Goal: Navigation & Orientation: Understand site structure

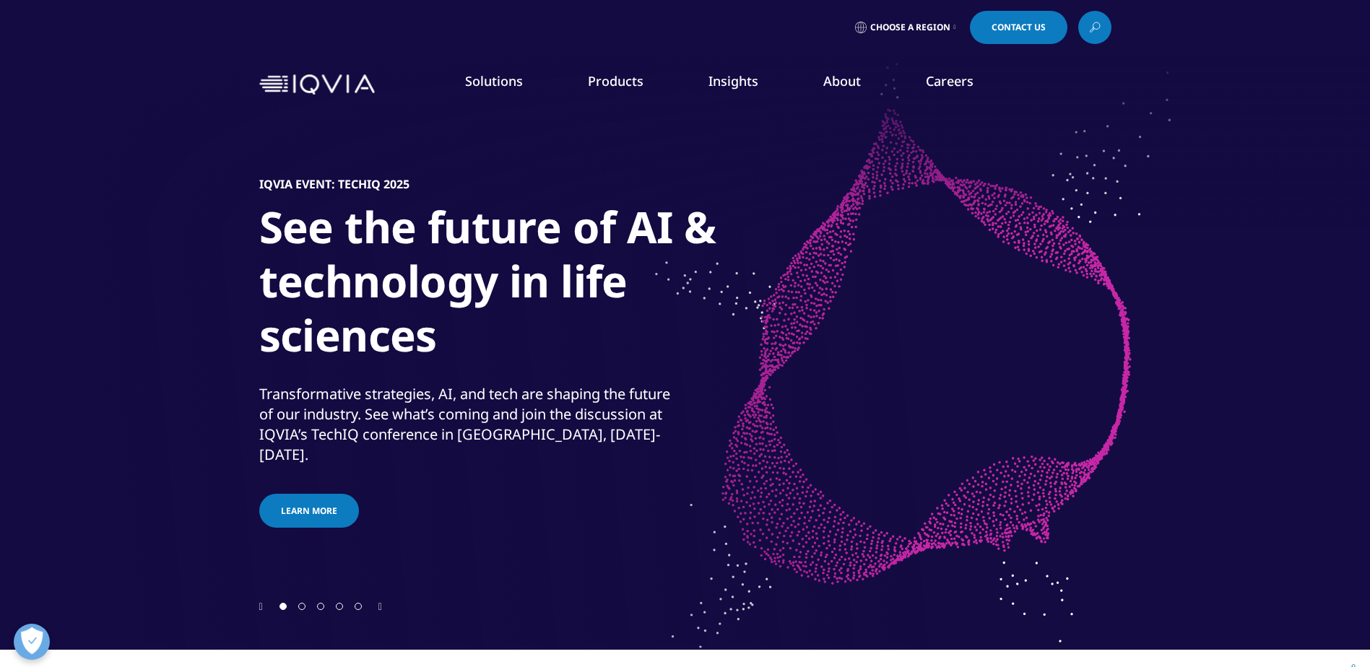
click at [638, 81] on link "Products" at bounding box center [616, 80] width 56 height 17
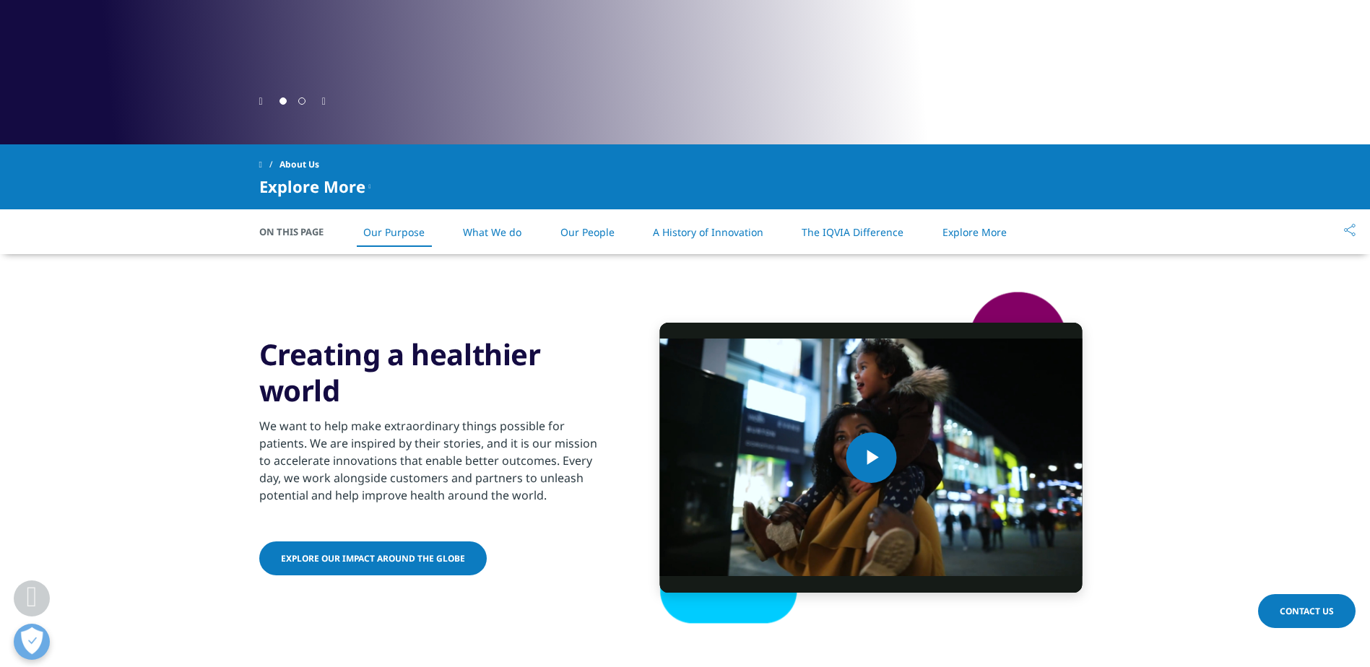
scroll to position [722, 0]
click at [500, 235] on link "What We do" at bounding box center [492, 232] width 59 height 14
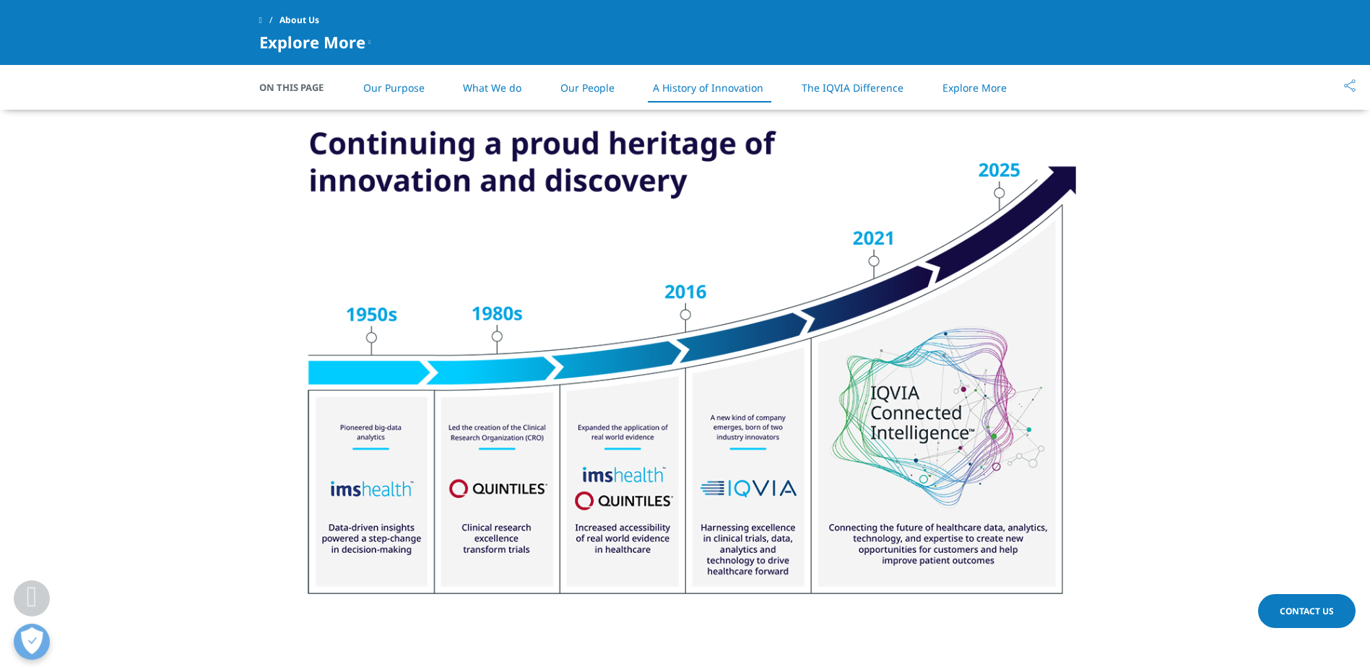
scroll to position [2167, 0]
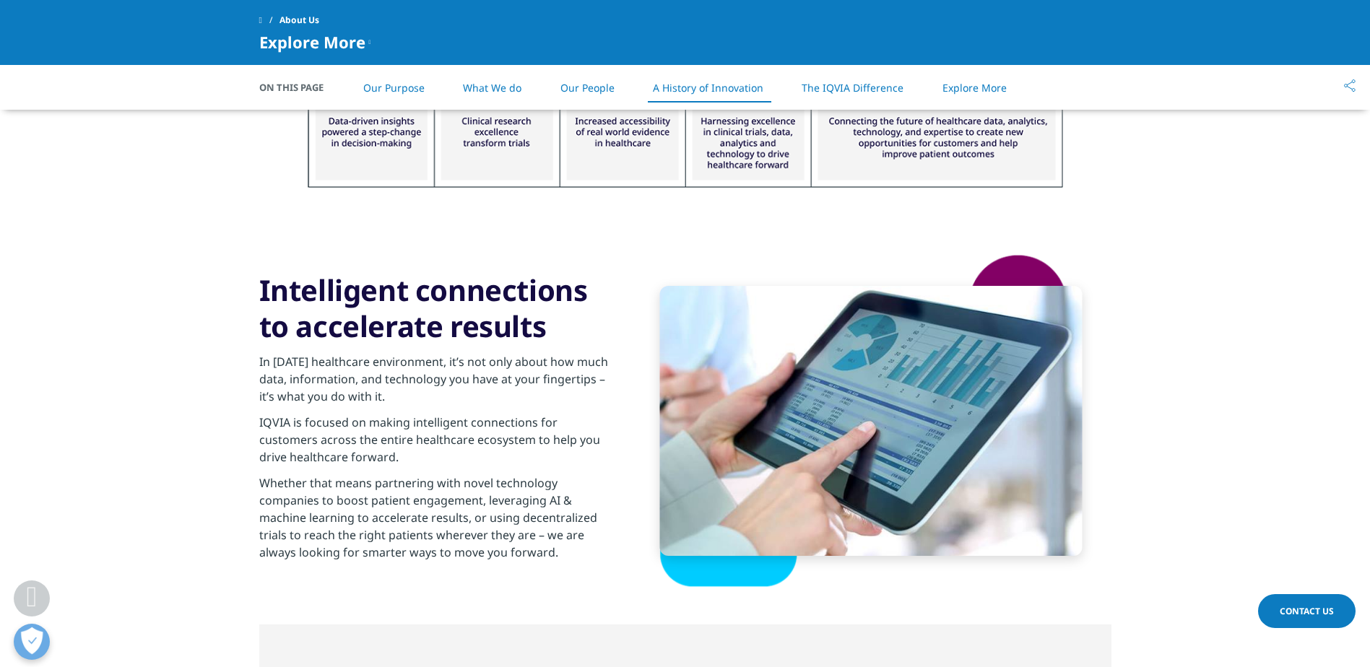
click at [581, 92] on link "Our People" at bounding box center [587, 88] width 54 height 14
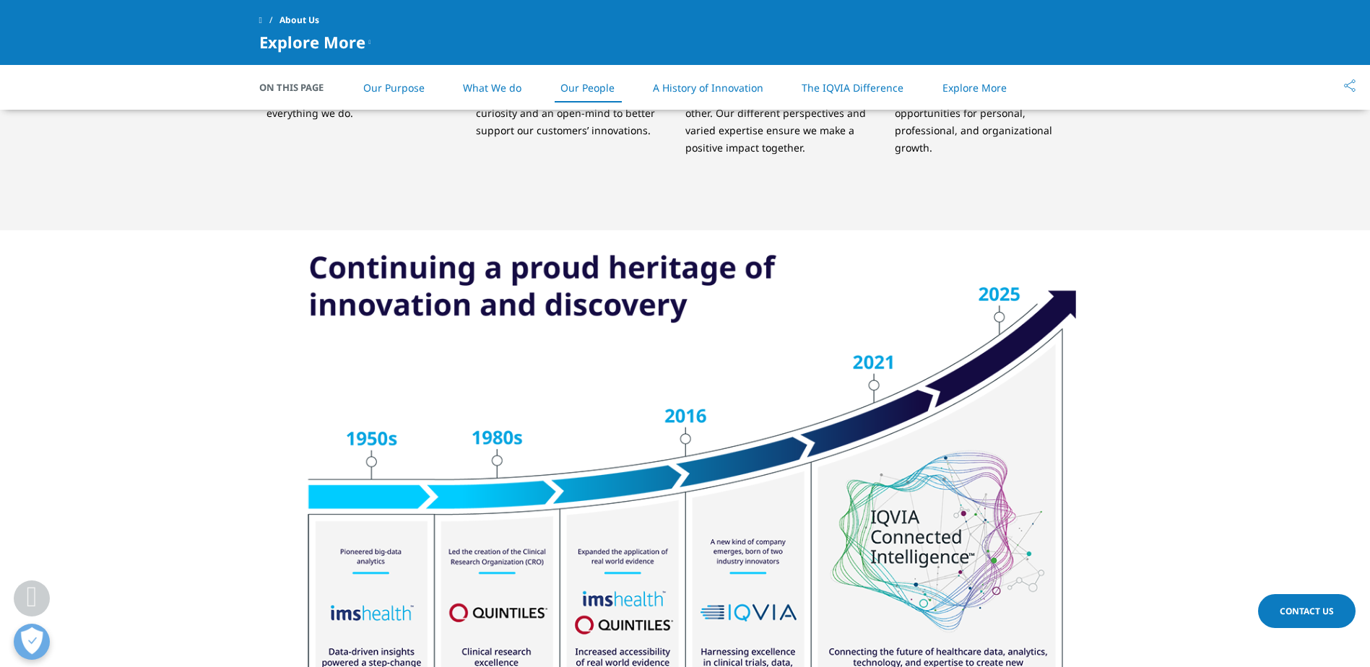
scroll to position [1853, 0]
